Goal: Navigation & Orientation: Find specific page/section

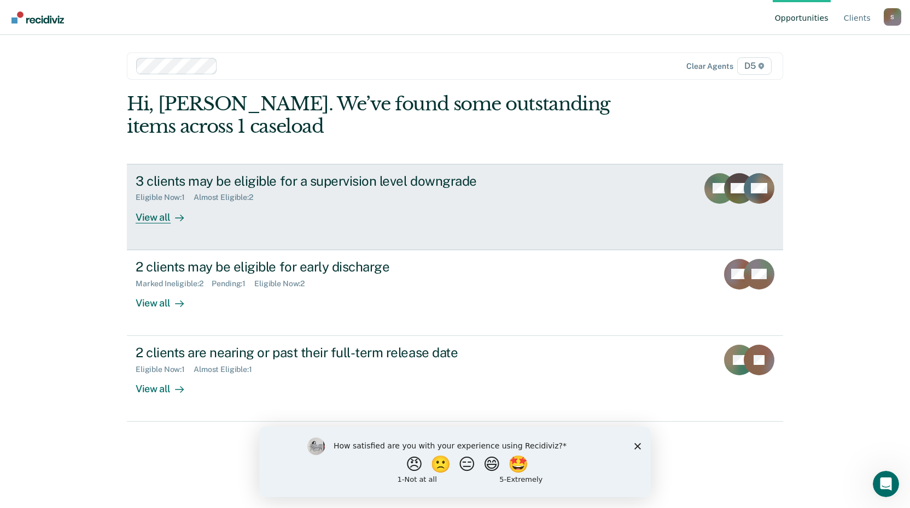
click at [160, 219] on div "View all" at bounding box center [166, 212] width 61 height 21
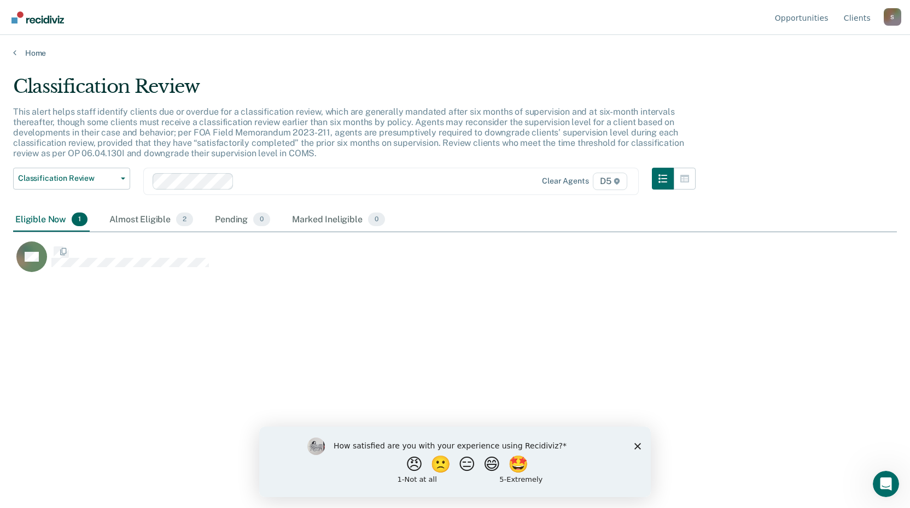
scroll to position [343, 875]
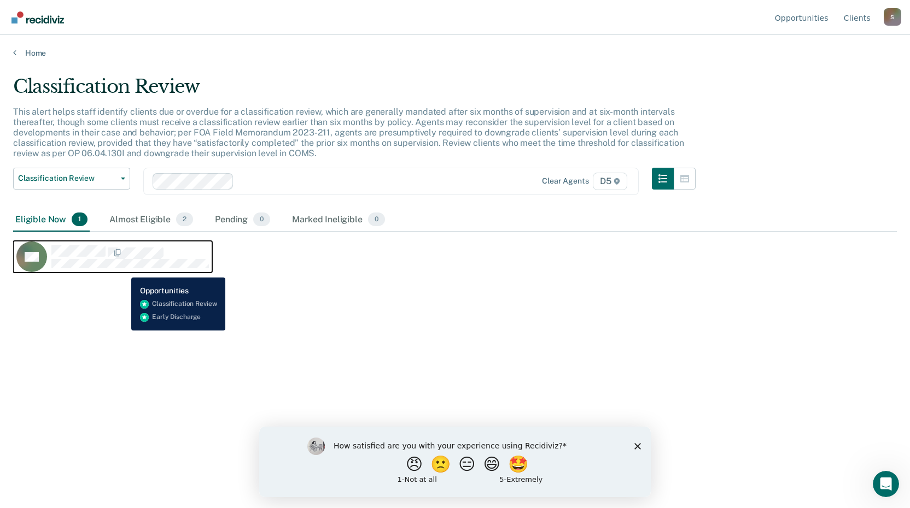
click at [123, 269] on div "FH" at bounding box center [112, 257] width 192 height 31
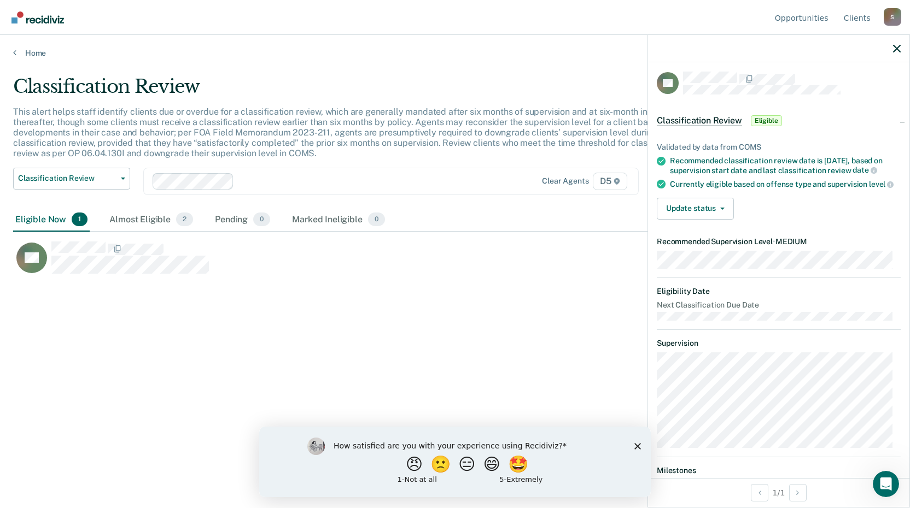
scroll to position [0, 0]
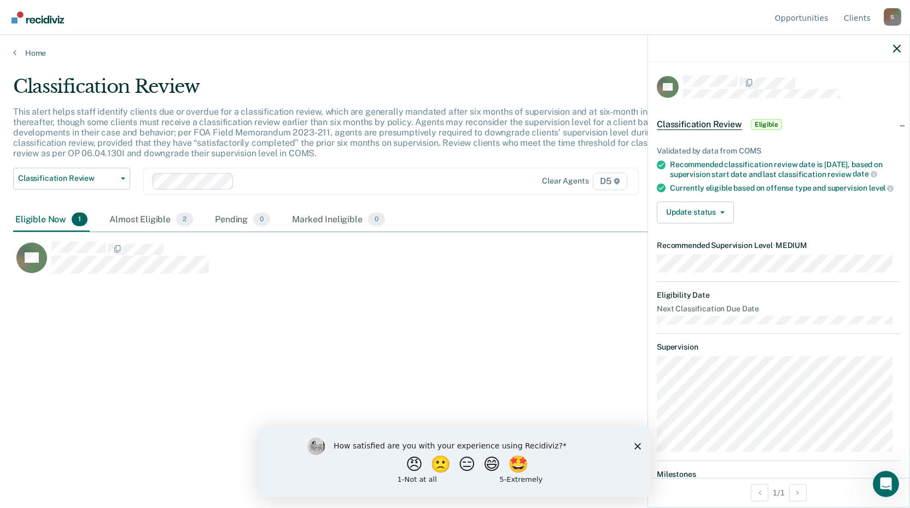
click at [574, 344] on div "Classification Review This alert helps staff identify clients due or overdue fo…" at bounding box center [454, 250] width 883 height 351
click at [891, 45] on div at bounding box center [778, 48] width 261 height 27
click at [900, 49] on div at bounding box center [778, 48] width 261 height 27
click at [896, 51] on icon "button" at bounding box center [897, 49] width 8 height 8
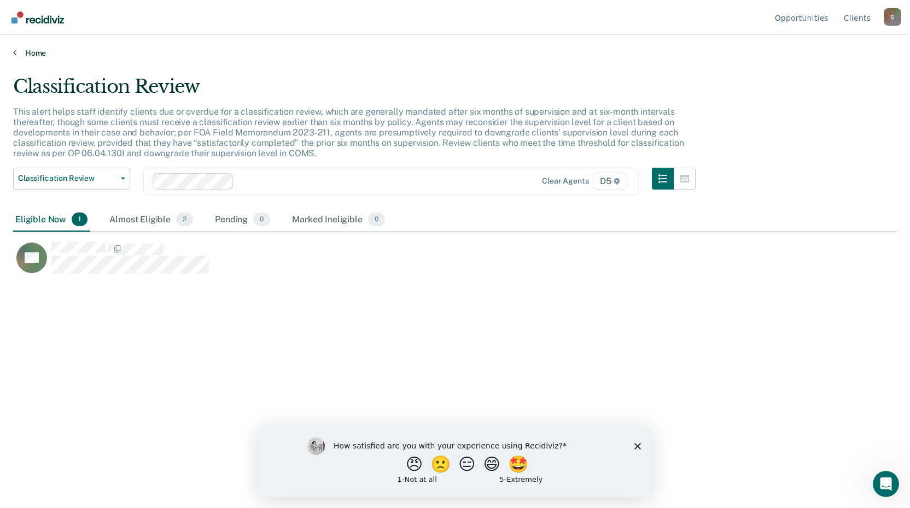
click at [35, 51] on link "Home" at bounding box center [454, 53] width 883 height 10
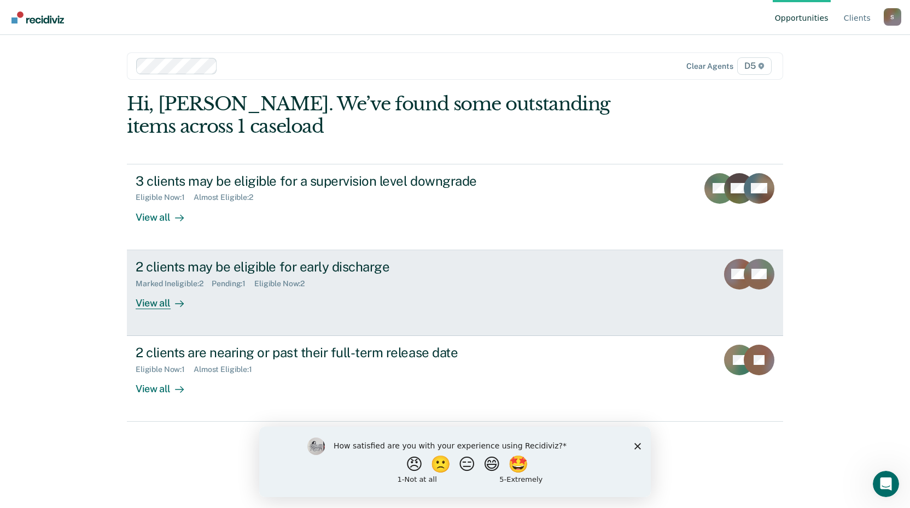
click at [158, 301] on div "View all" at bounding box center [166, 298] width 61 height 21
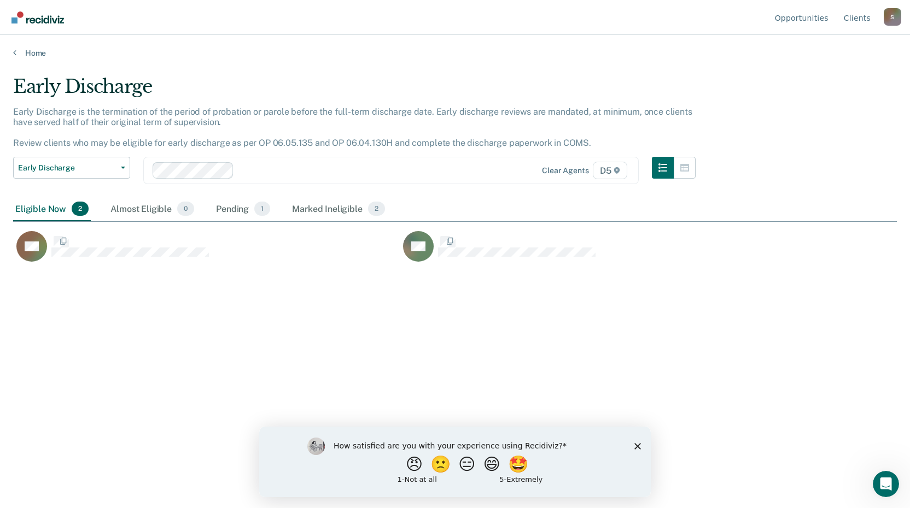
scroll to position [343, 875]
click at [30, 52] on link "Home" at bounding box center [454, 53] width 883 height 10
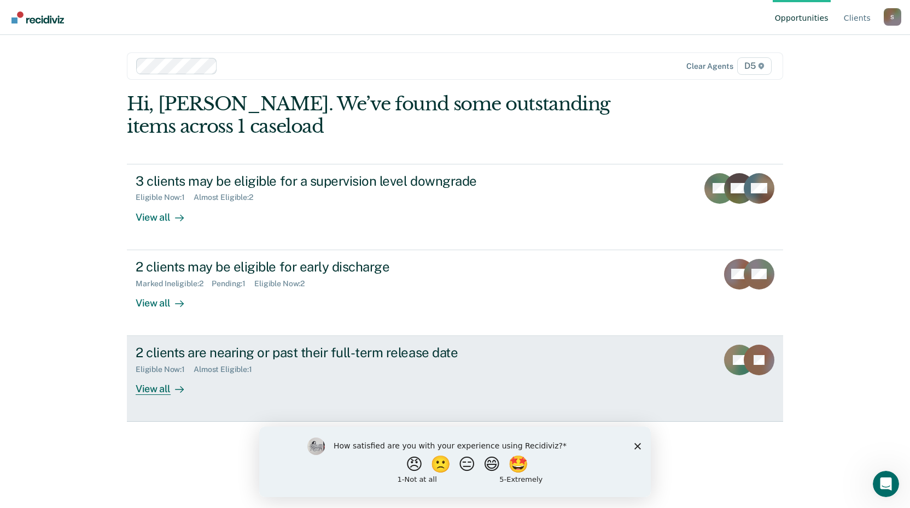
click at [160, 390] on div "View all" at bounding box center [166, 384] width 61 height 21
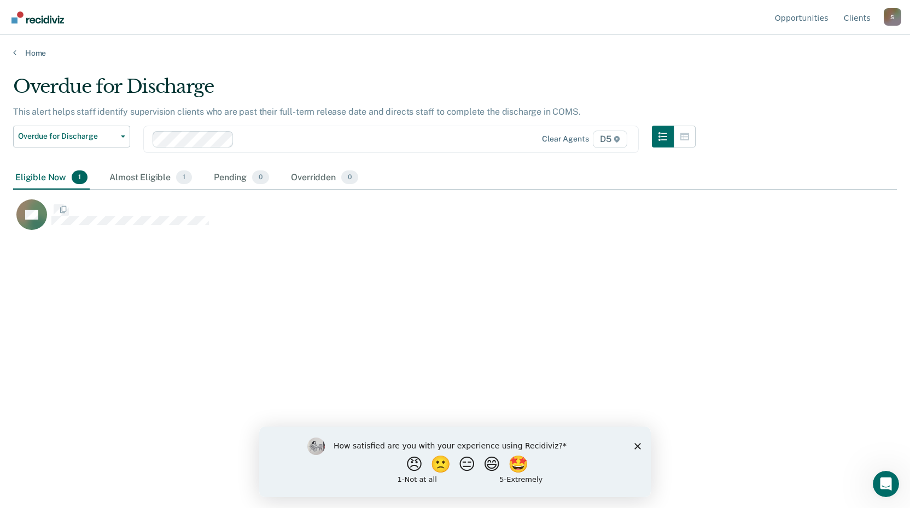
scroll to position [343, 875]
click at [16, 52] on icon at bounding box center [14, 52] width 3 height 9
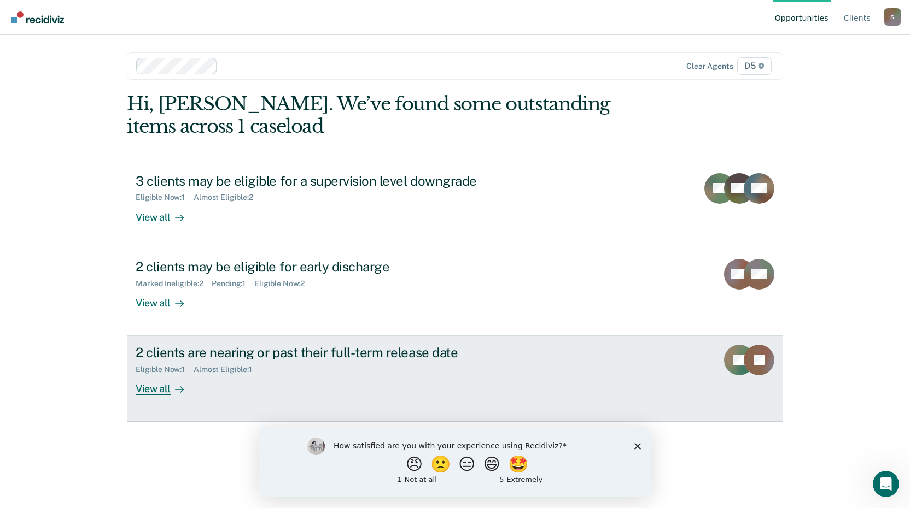
click at [148, 390] on div "View all" at bounding box center [166, 384] width 61 height 21
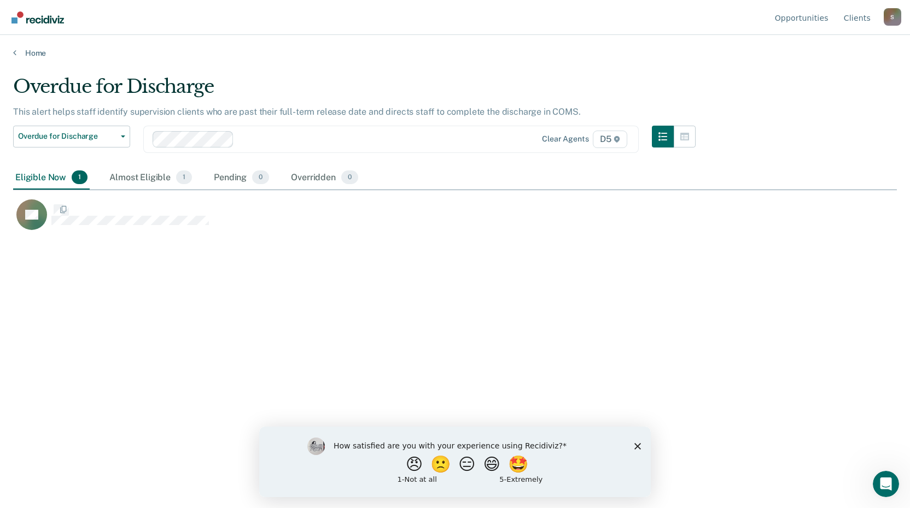
scroll to position [343, 875]
click at [31, 53] on link "Home" at bounding box center [454, 53] width 883 height 10
